Goal: Check status

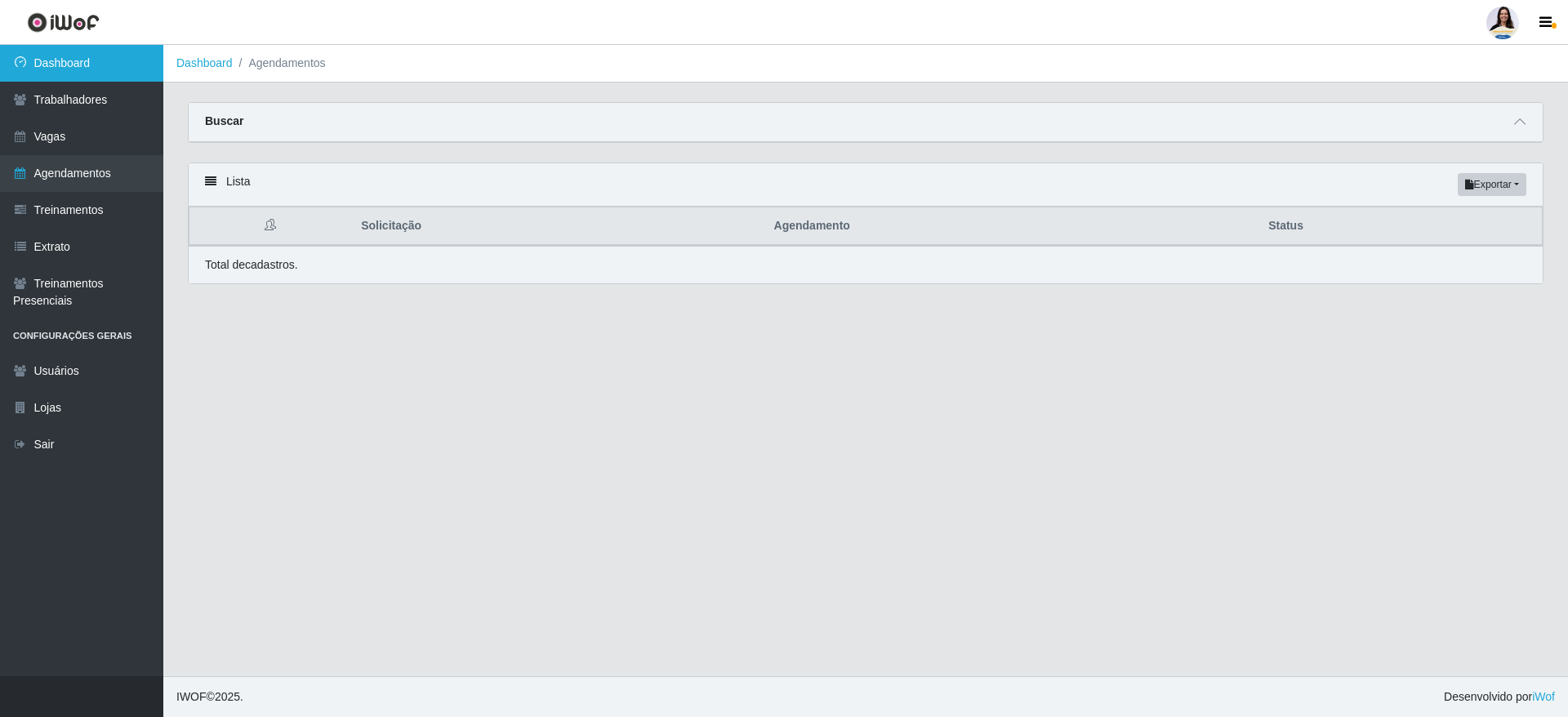
click at [75, 69] on link "Dashboard" at bounding box center [81, 63] width 163 height 36
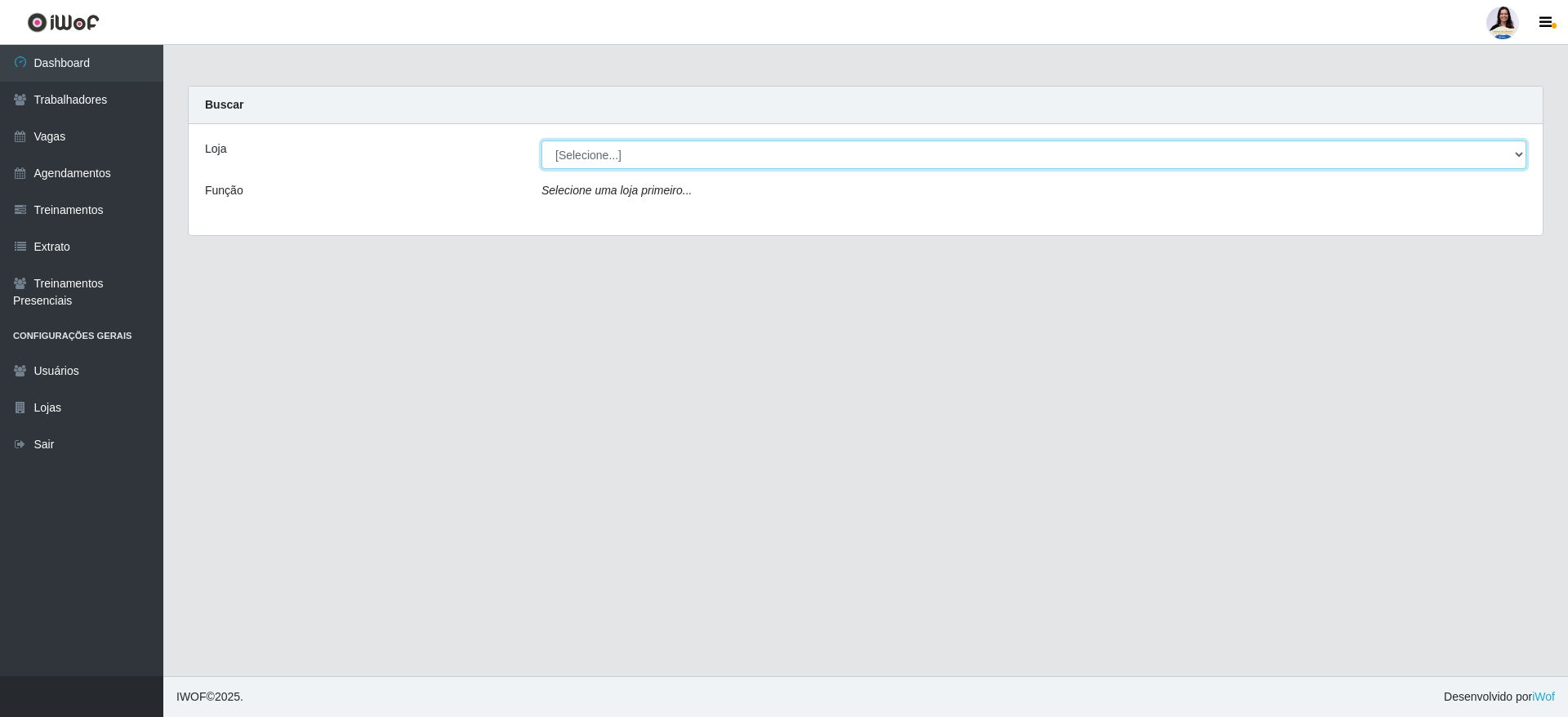
click at [627, 162] on select "[Selecione...] Atacado Vem - [GEOGRAPHIC_DATA] 30 Laranjeiras Velha Atacado Vem…" at bounding box center [1034, 154] width 984 height 29
click at [542, 140] on select "[Selecione...] Atacado Vem - [GEOGRAPHIC_DATA] 30 Laranjeiras Velha Atacado Vem…" at bounding box center [1034, 154] width 984 height 29
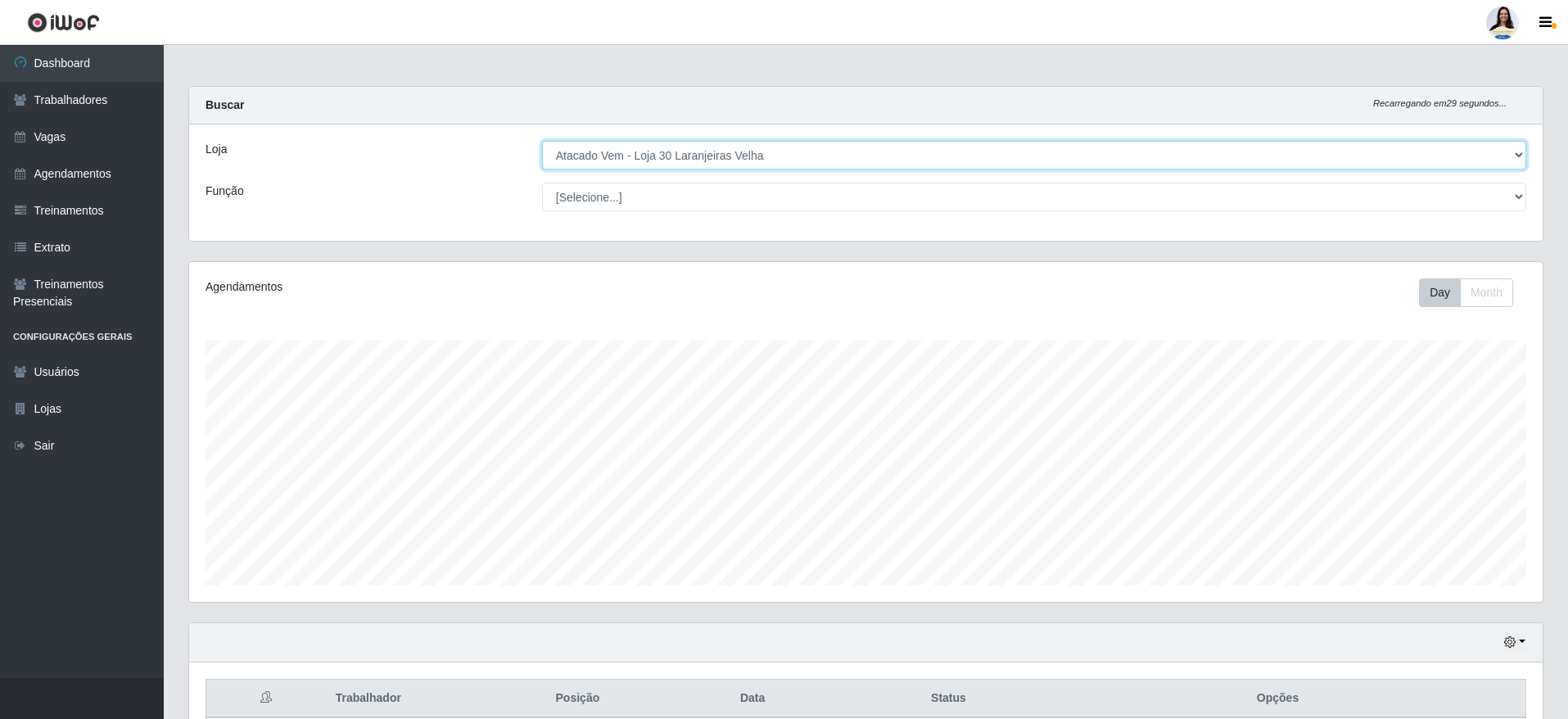
scroll to position [340, 1354]
click at [630, 154] on select "[Selecione...] Atacado Vem - [GEOGRAPHIC_DATA] 30 Laranjeiras Velha Atacado Vem…" at bounding box center [1034, 154] width 984 height 29
click at [542, 140] on select "[Selecione...] Atacado Vem - [GEOGRAPHIC_DATA] 30 Laranjeiras Velha Atacado Vem…" at bounding box center [1034, 154] width 984 height 29
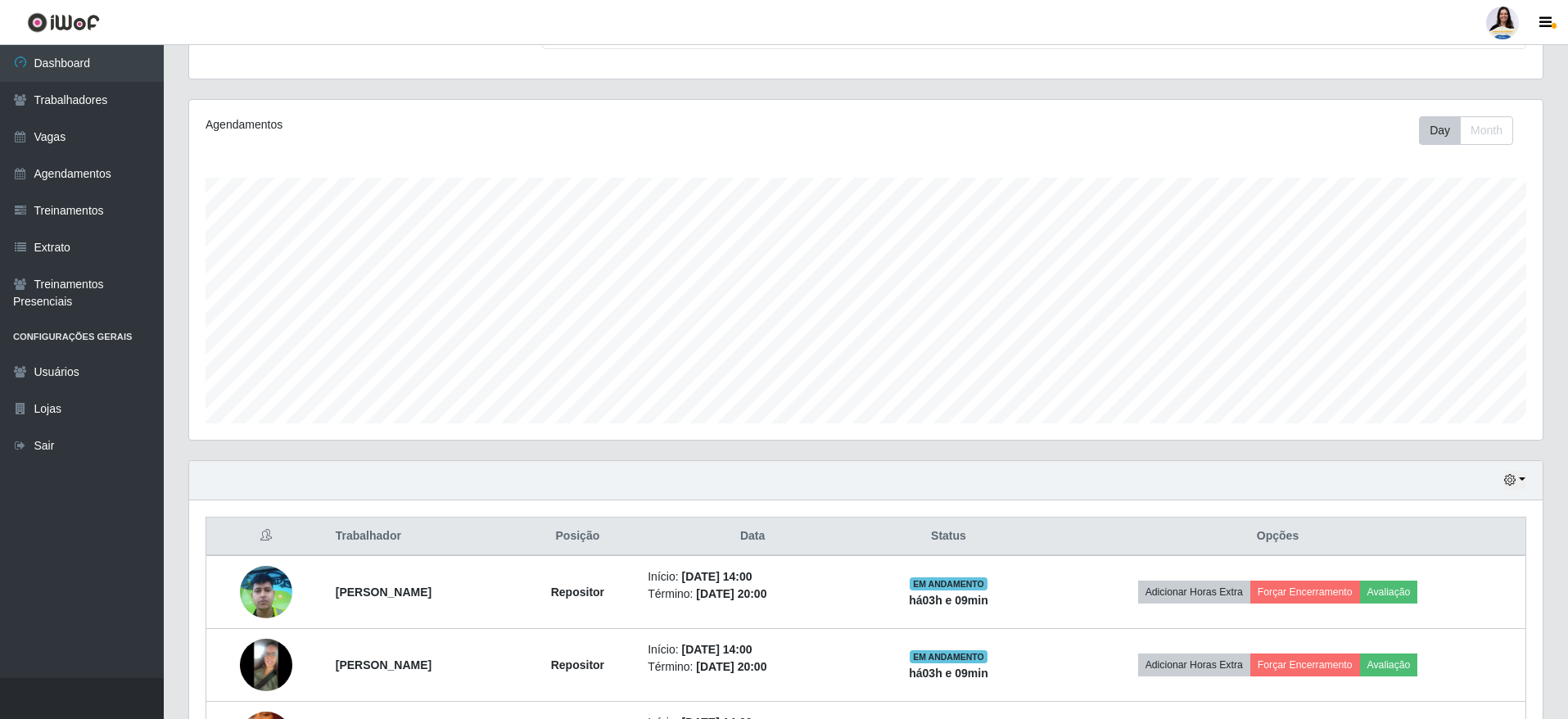
scroll to position [73, 0]
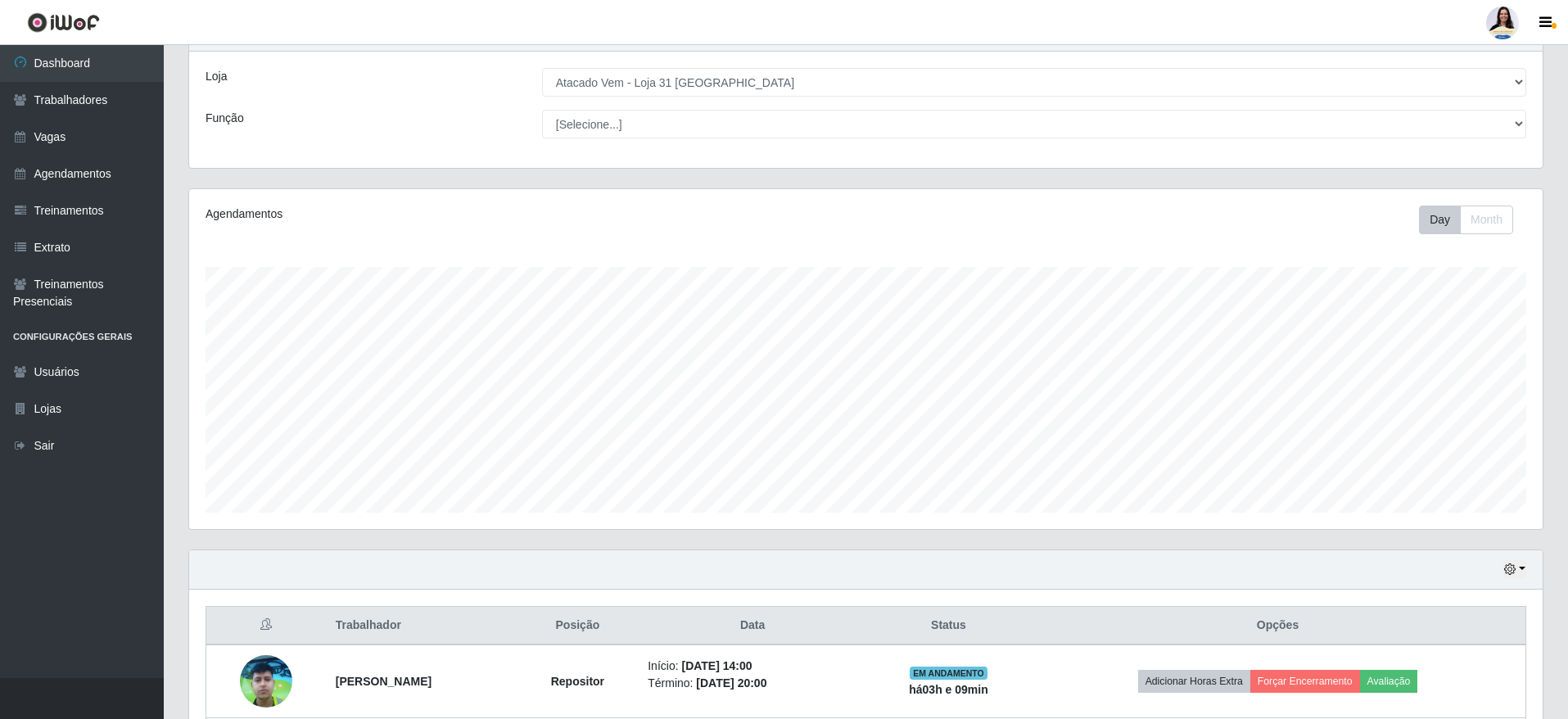
click at [693, 66] on div "Loja [Selecione...] Atacado Vem - [GEOGRAPHIC_DATA] 30 Laranjeiras Velha Atacad…" at bounding box center [865, 110] width 1354 height 116
click at [693, 81] on select "[Selecione...] Atacado Vem - [GEOGRAPHIC_DATA] 30 Laranjeiras Velha Atacado Vem…" at bounding box center [1034, 82] width 984 height 29
click at [542, 68] on select "[Selecione...] Atacado Vem - [GEOGRAPHIC_DATA] 30 Laranjeiras Velha Atacado Vem…" at bounding box center [1034, 82] width 984 height 29
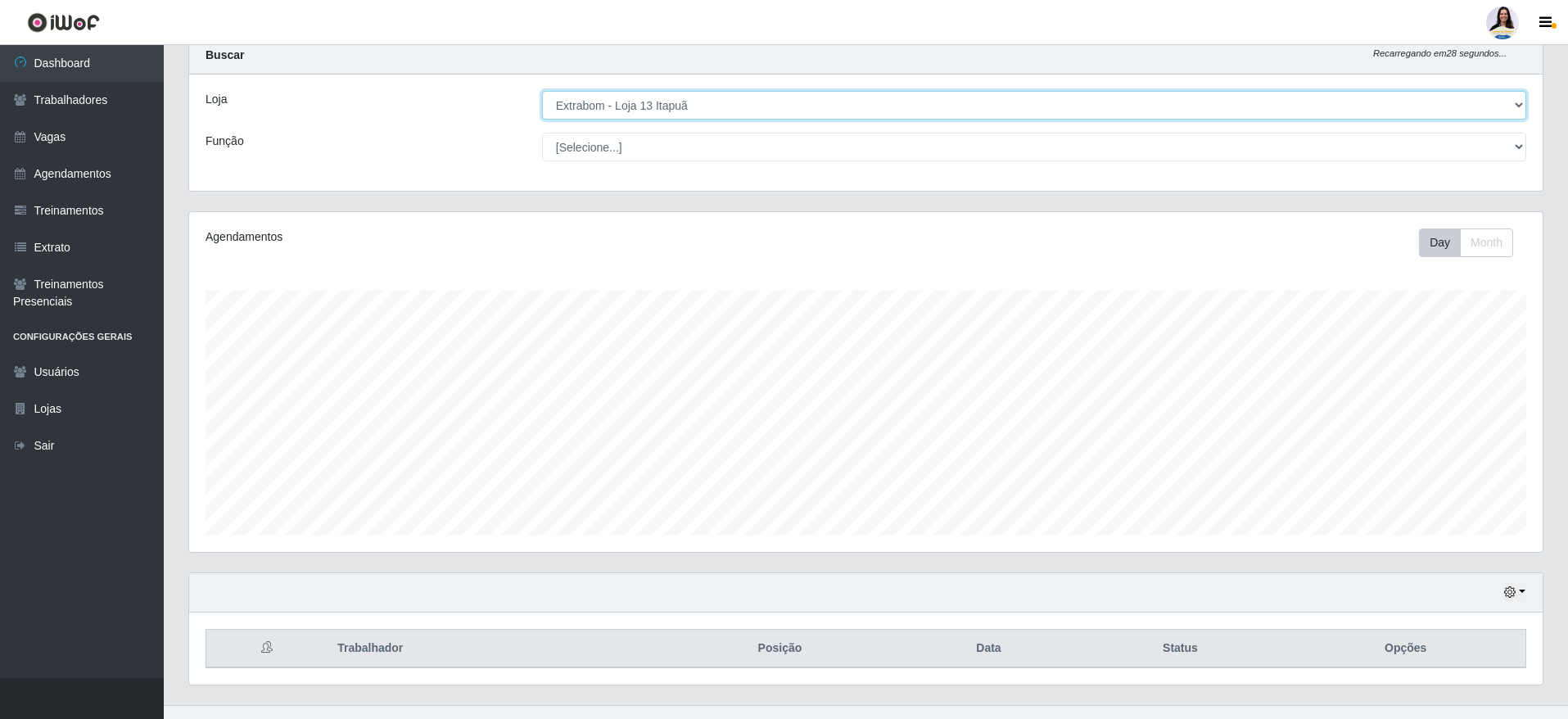
scroll to position [77, 0]
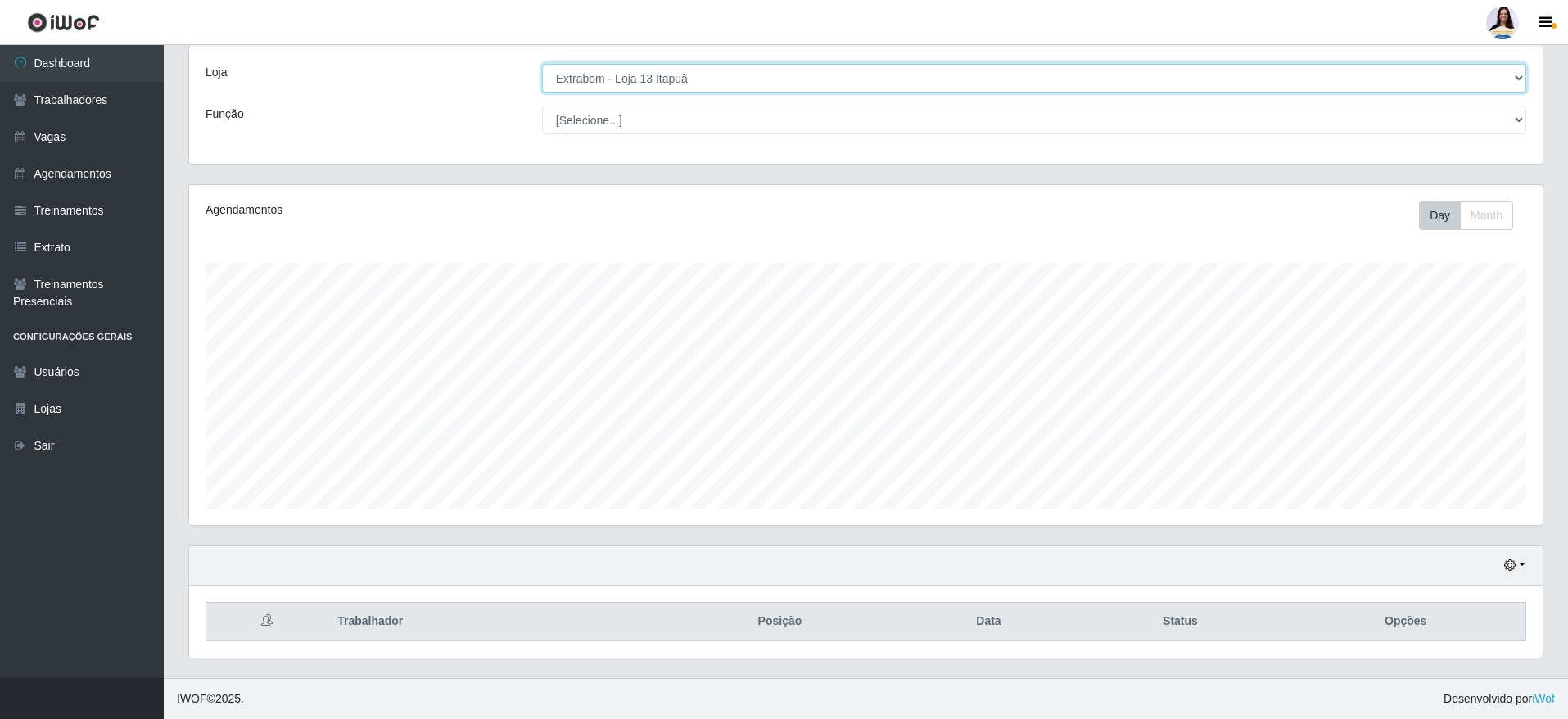
click at [686, 88] on select "[Selecione...] Atacado Vem - [GEOGRAPHIC_DATA] 30 Laranjeiras Velha Atacado Vem…" at bounding box center [1034, 78] width 984 height 29
select select "450"
click at [542, 68] on select "[Selecione...] Atacado Vem - [GEOGRAPHIC_DATA] 30 Laranjeiras Velha Atacado Vem…" at bounding box center [1034, 78] width 984 height 29
